Goal: Use online tool/utility: Utilize a website feature to perform a specific function

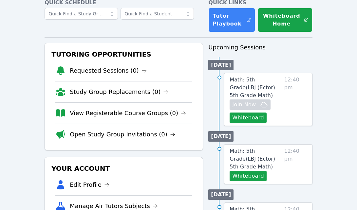
scroll to position [98, 0]
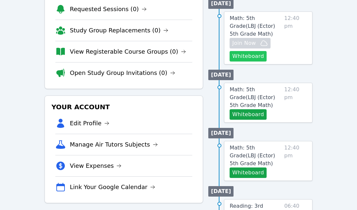
click at [254, 58] on button "Whiteboard" at bounding box center [248, 56] width 37 height 10
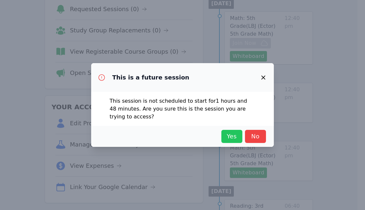
click at [234, 135] on span "Yes" at bounding box center [232, 136] width 14 height 9
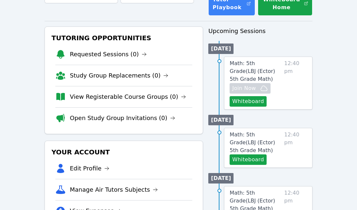
scroll to position [0, 0]
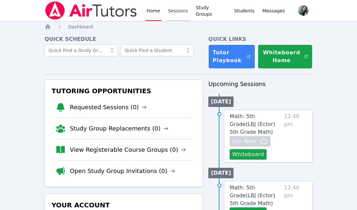
click at [178, 8] on link "Sessions" at bounding box center [178, 10] width 23 height 21
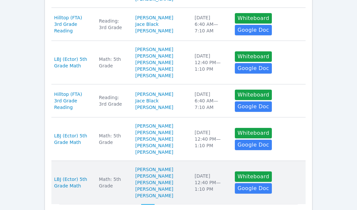
scroll to position [423, 0]
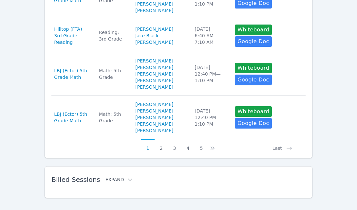
click at [109, 177] on button "Expand" at bounding box center [120, 180] width 28 height 7
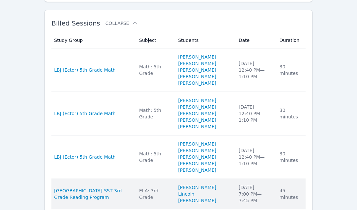
scroll to position [570, 0]
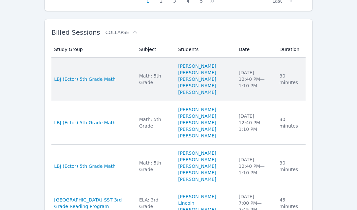
click at [264, 72] on div "Tue Sep 23 12:40 PM — 1:10 PM" at bounding box center [255, 80] width 33 height 20
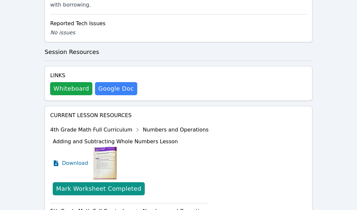
scroll to position [492, 0]
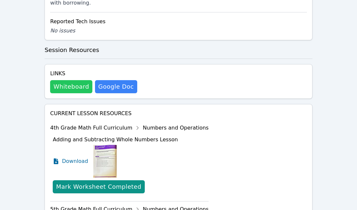
click at [62, 87] on button "Whiteboard" at bounding box center [71, 86] width 42 height 13
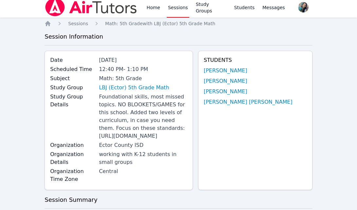
scroll to position [0, 0]
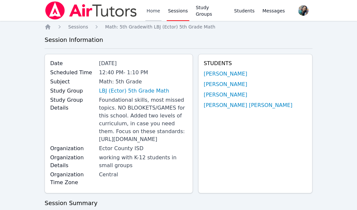
click at [149, 11] on link "Home" at bounding box center [154, 10] width 16 height 21
